Goal: Find specific page/section: Find specific page/section

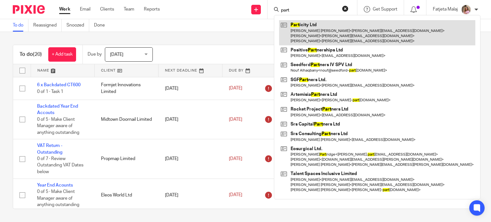
type input "part"
click at [302, 27] on link at bounding box center [377, 32] width 196 height 25
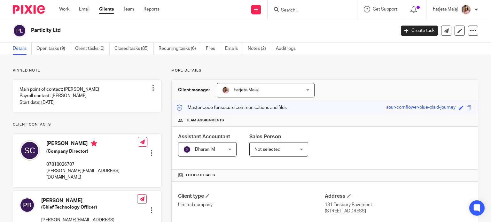
scroll to position [106, 0]
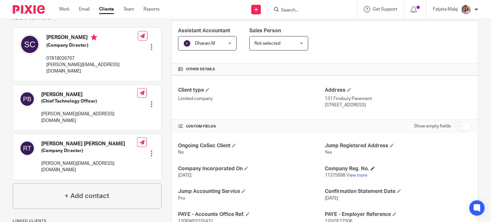
click at [365, 167] on h4 "Company Reg. No." at bounding box center [398, 169] width 147 height 7
click at [350, 174] on link "View more" at bounding box center [356, 175] width 21 height 4
click at [7, 161] on div "Pinned note Main point of contact: Shifra Cook Payroll contact: Shifra Cook Sta…" at bounding box center [82, 155] width 159 height 387
